Goal: Check status: Check status

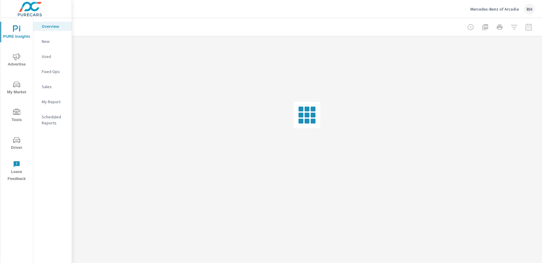
drag, startPoint x: 170, startPoint y: 27, endPoint x: 167, endPoint y: 25, distance: 3.9
click at [167, 25] on div at bounding box center [306, 27] width 455 height 18
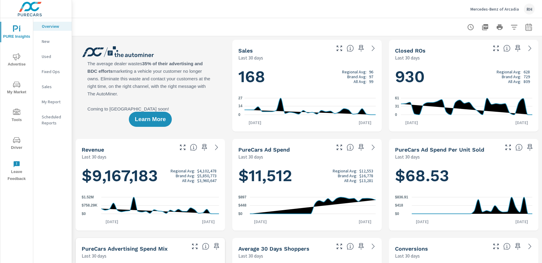
scroll to position [0, 0]
